Goal: Task Accomplishment & Management: Manage account settings

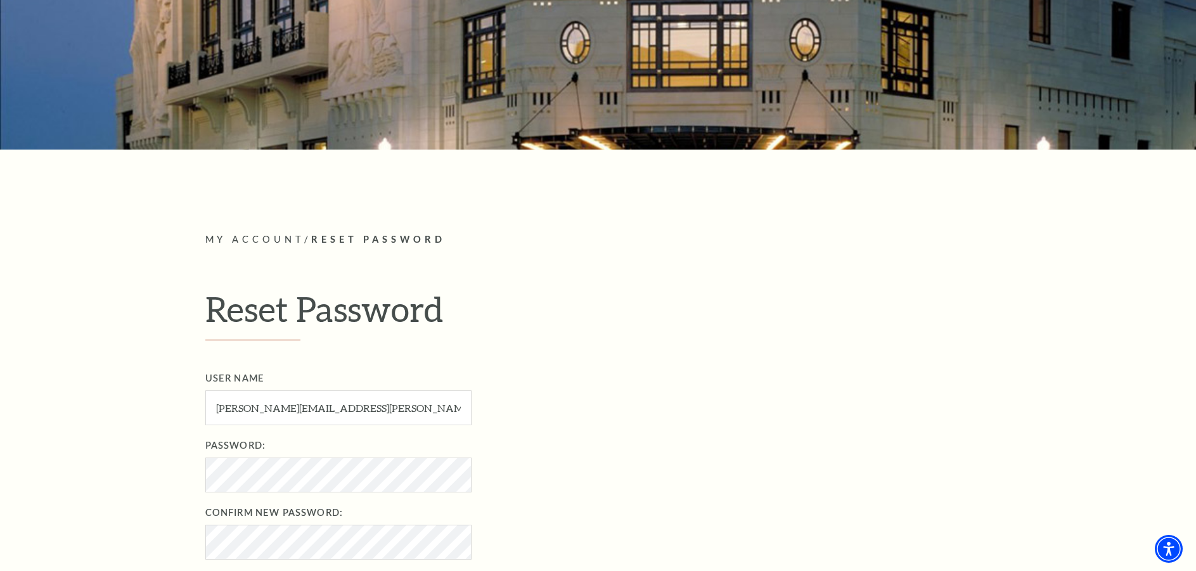
scroll to position [317, 0]
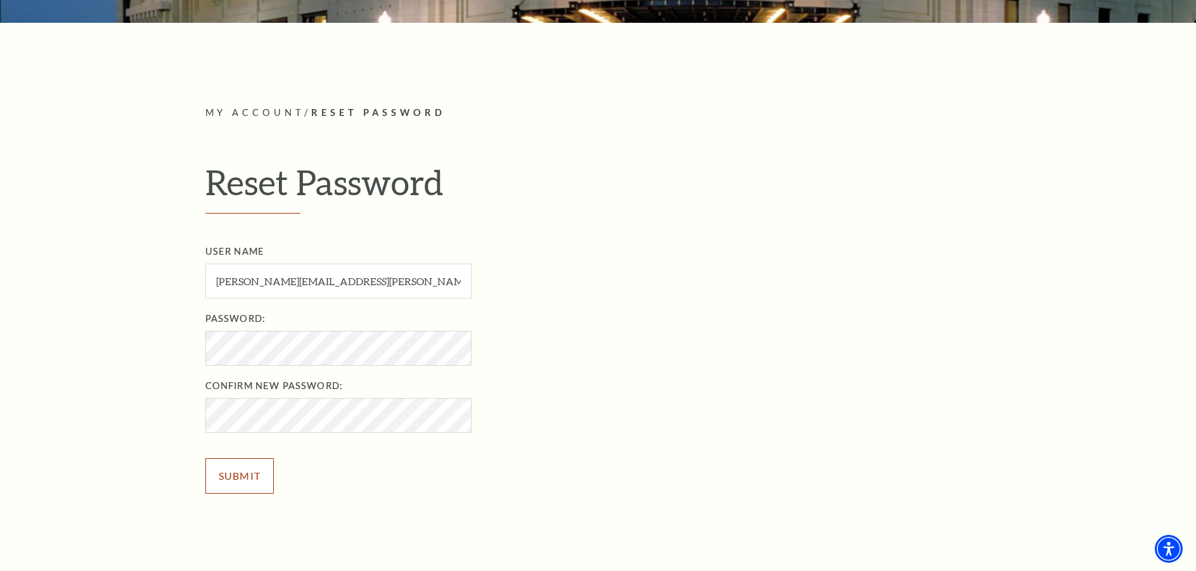
click at [241, 479] on input "Submit" at bounding box center [239, 475] width 69 height 35
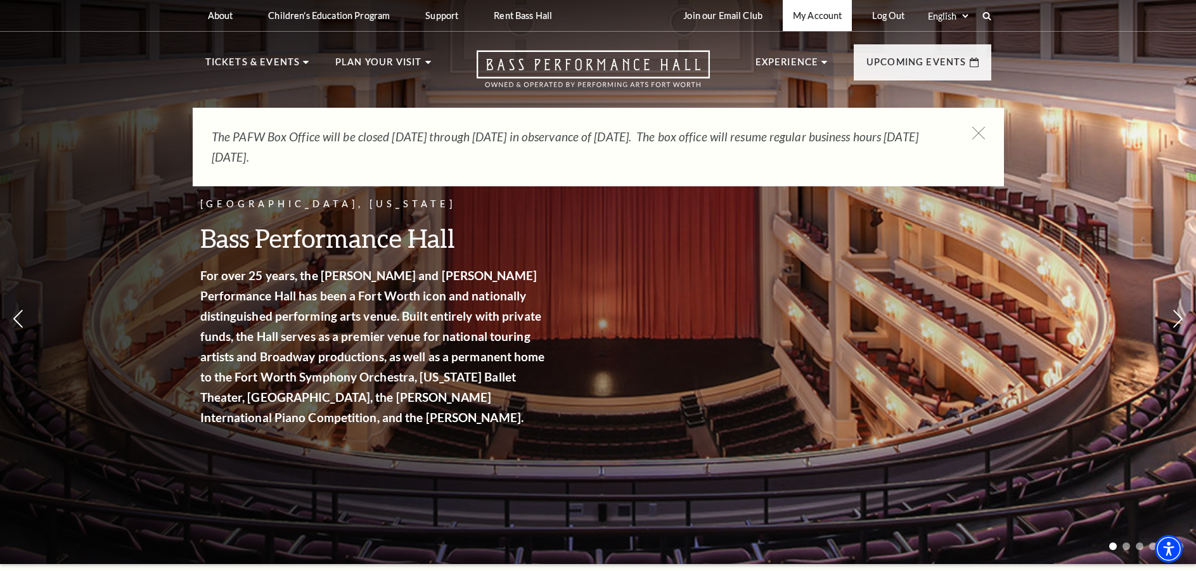
click at [820, 23] on link "My Account" at bounding box center [817, 15] width 69 height 31
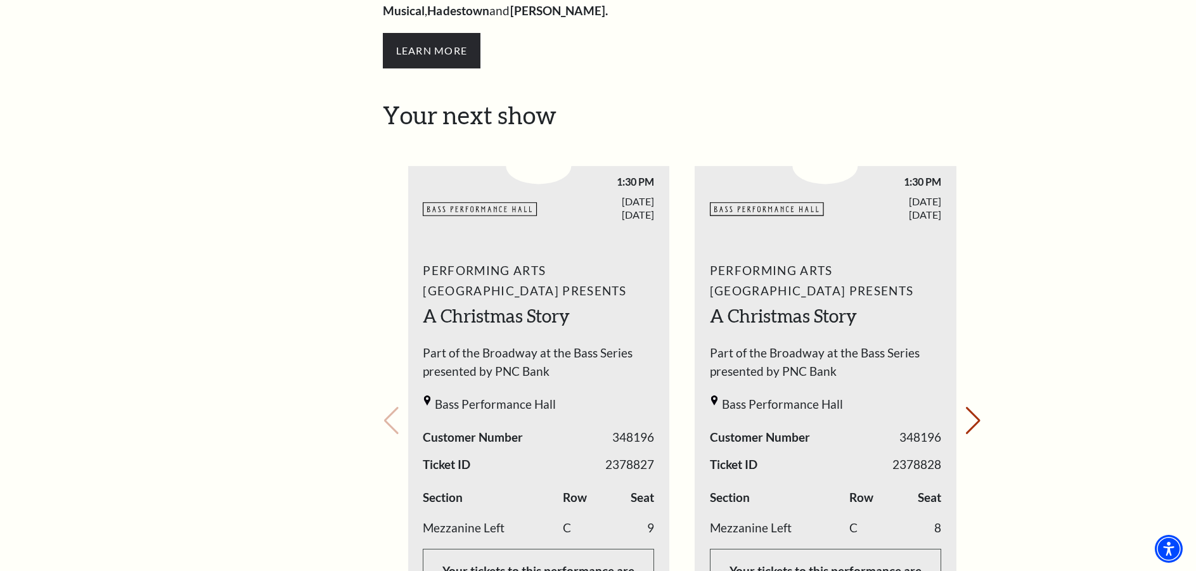
scroll to position [570, 0]
